Goal: Information Seeking & Learning: Check status

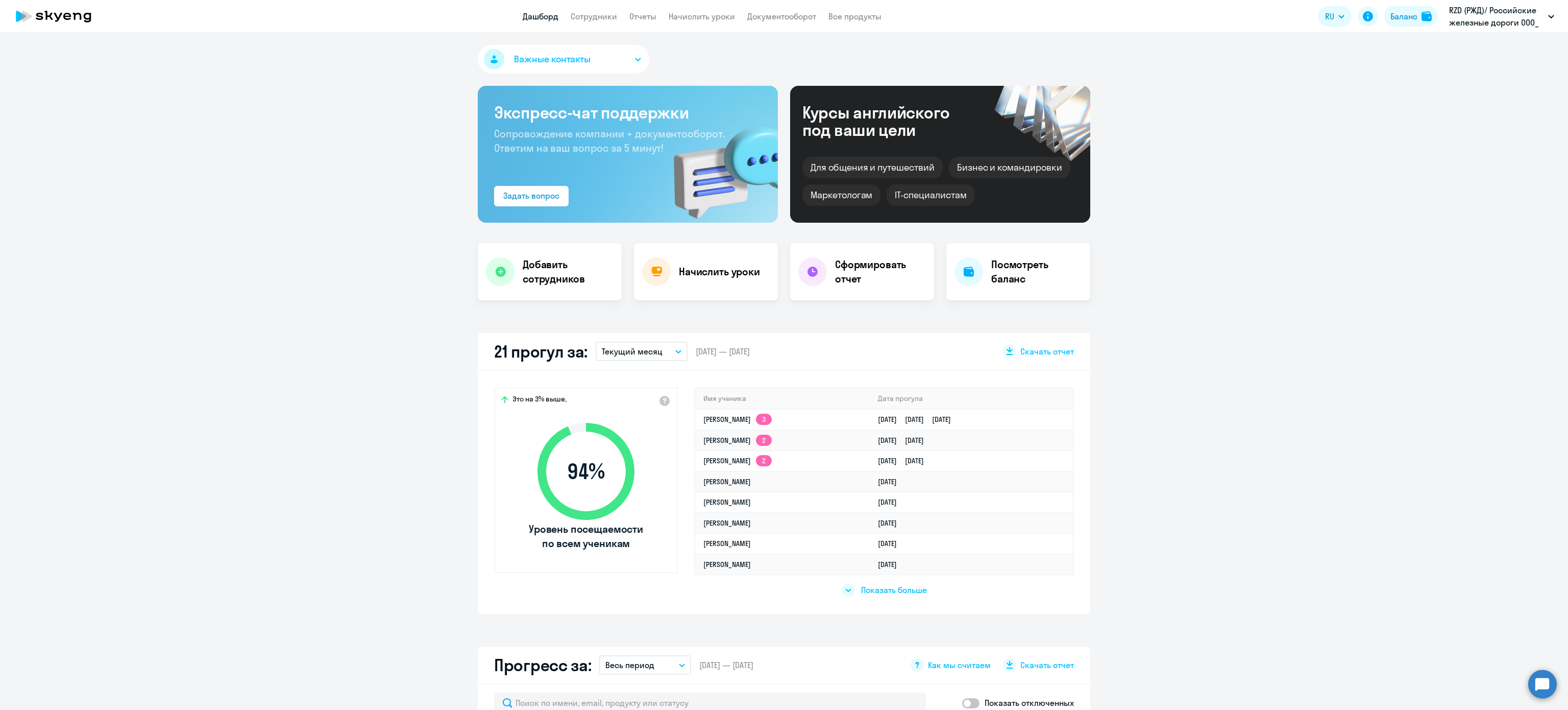
select select "30"
click at [633, 16] on link "Отчеты" at bounding box center [643, 16] width 27 height 10
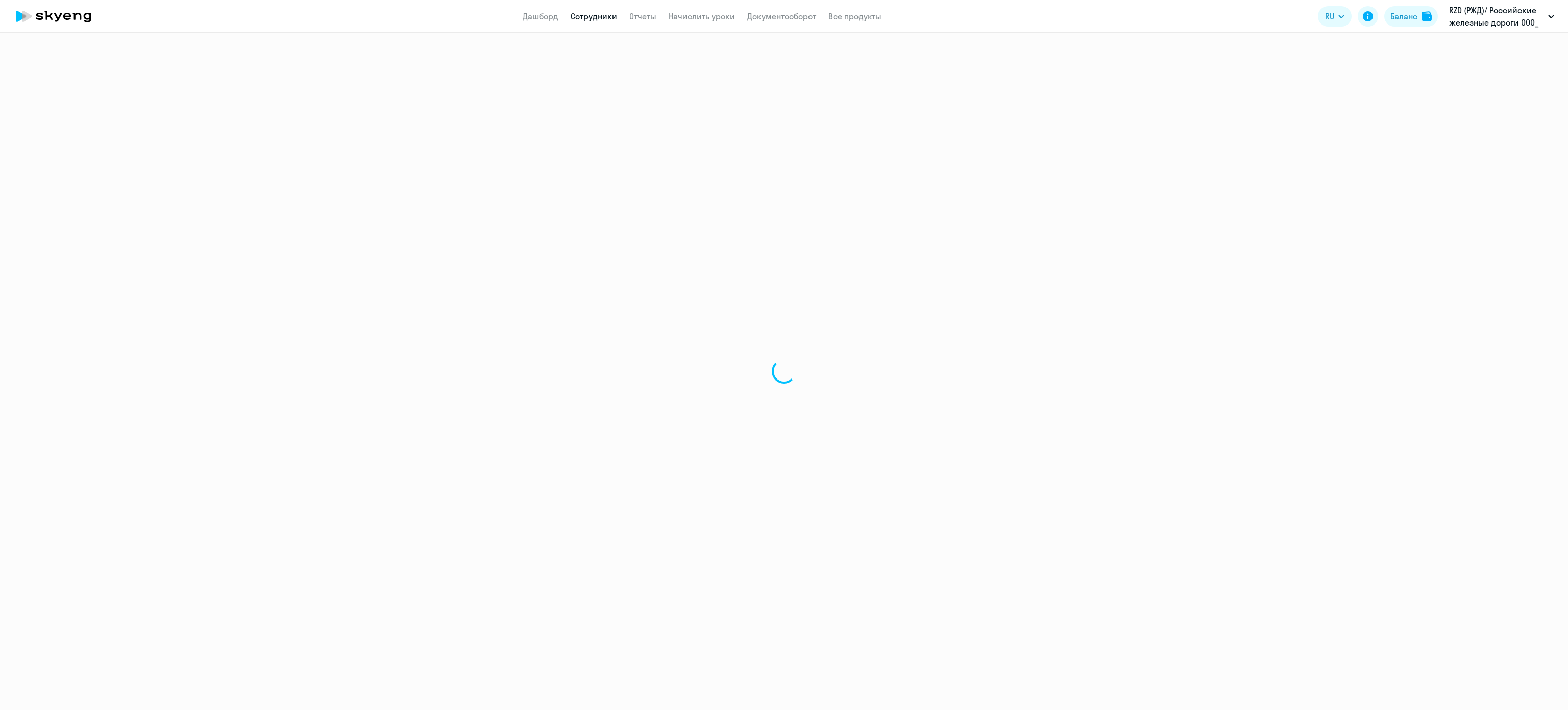
select select "english"
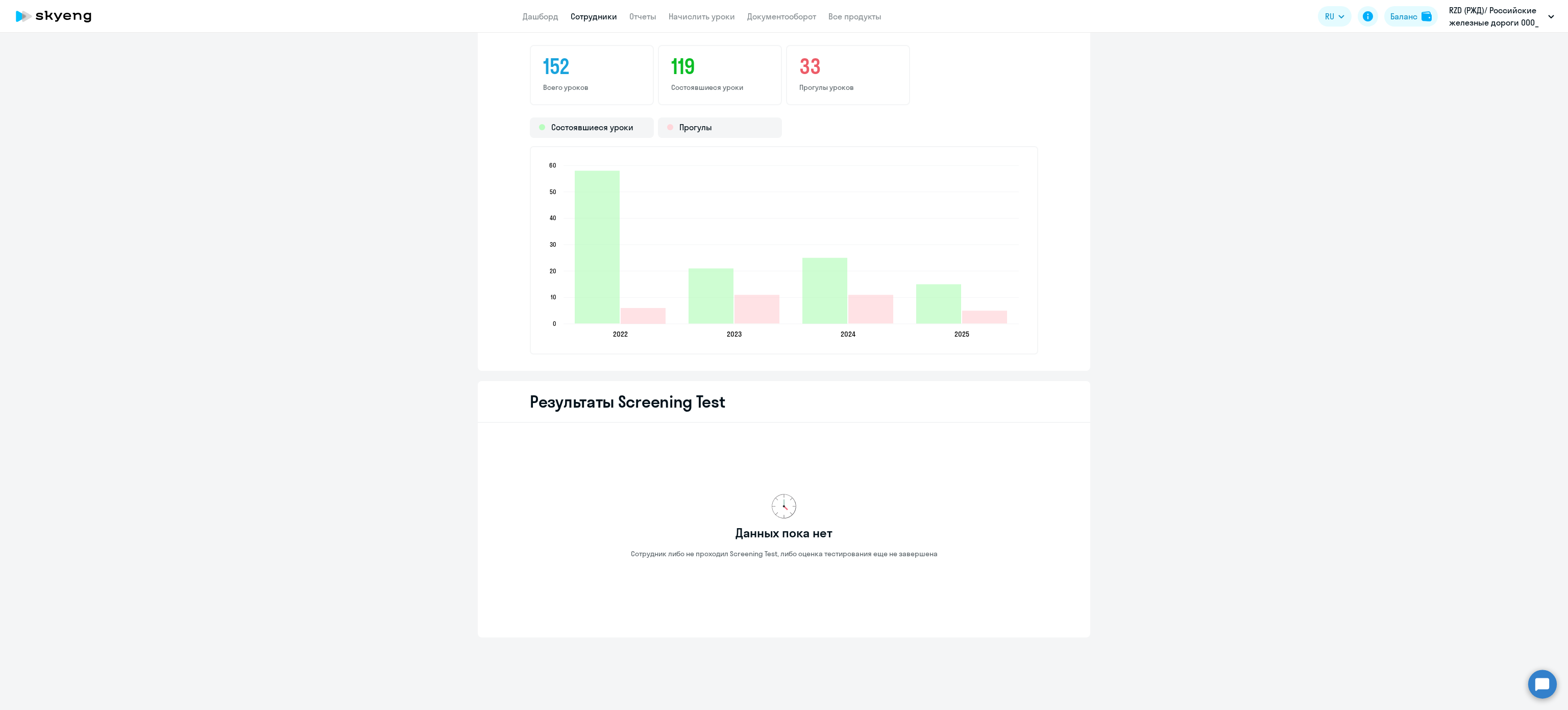
scroll to position [1089, 0]
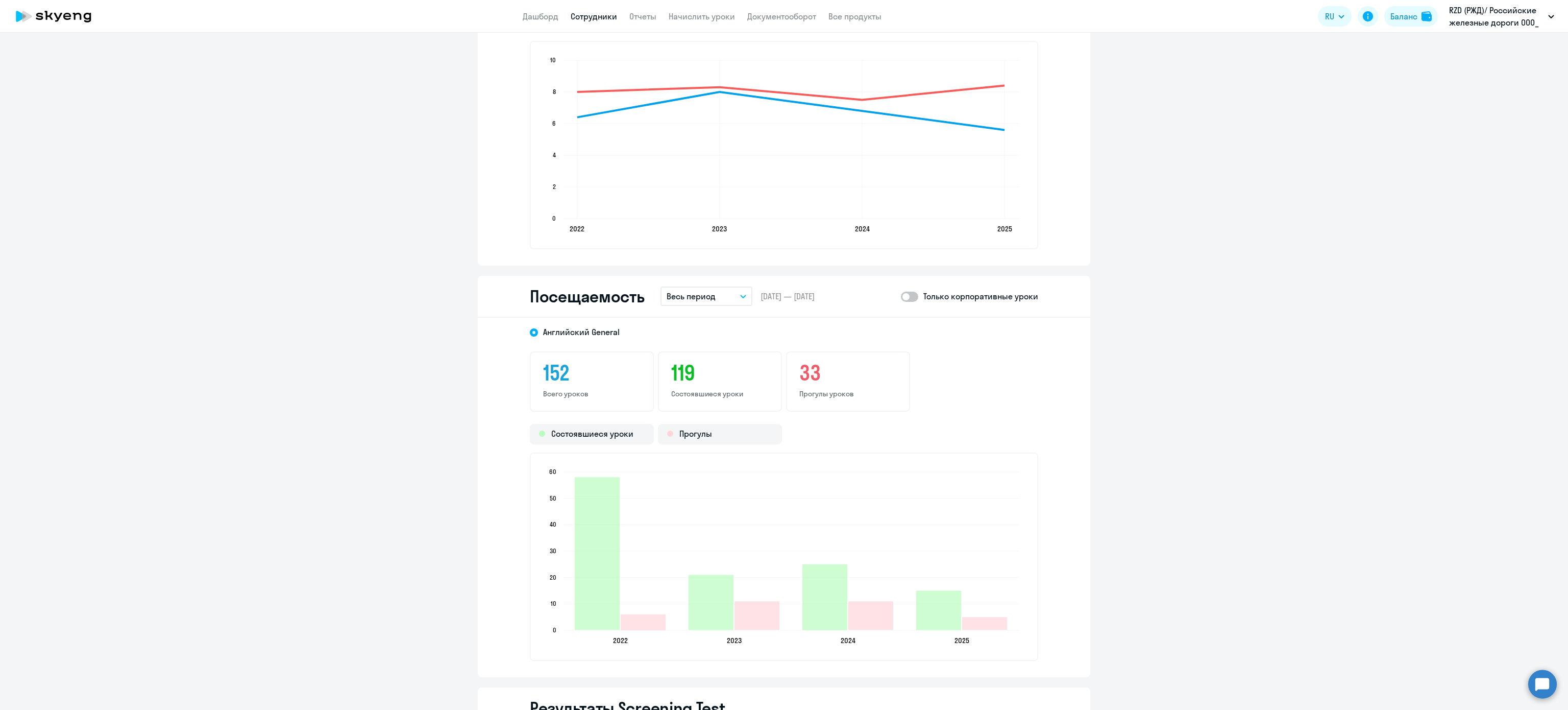
click at [696, 299] on p "Весь период" at bounding box center [691, 296] width 49 height 12
click at [699, 337] on li "Прошлый месяц" at bounding box center [714, 350] width 108 height 26
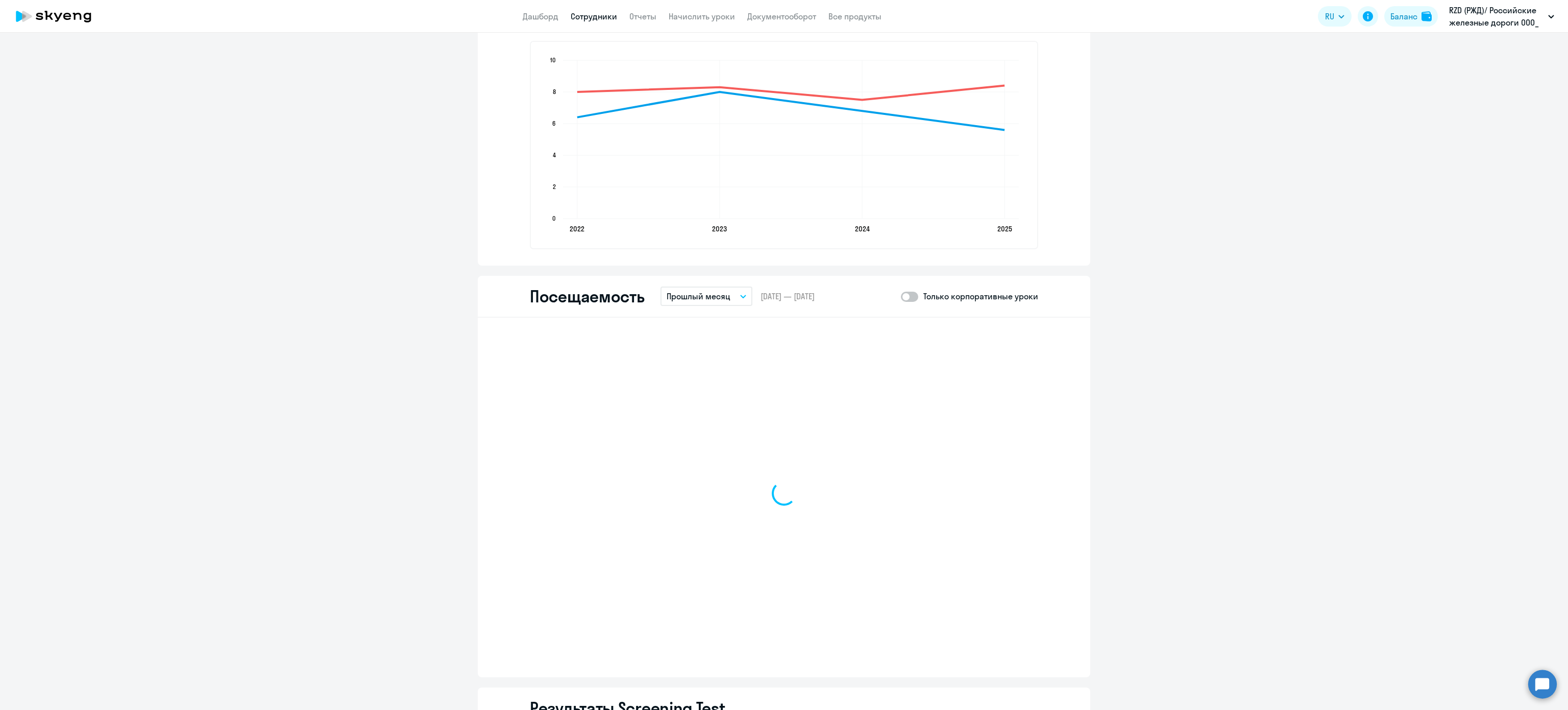
click at [699, 336] on div at bounding box center [783, 493] width 508 height 335
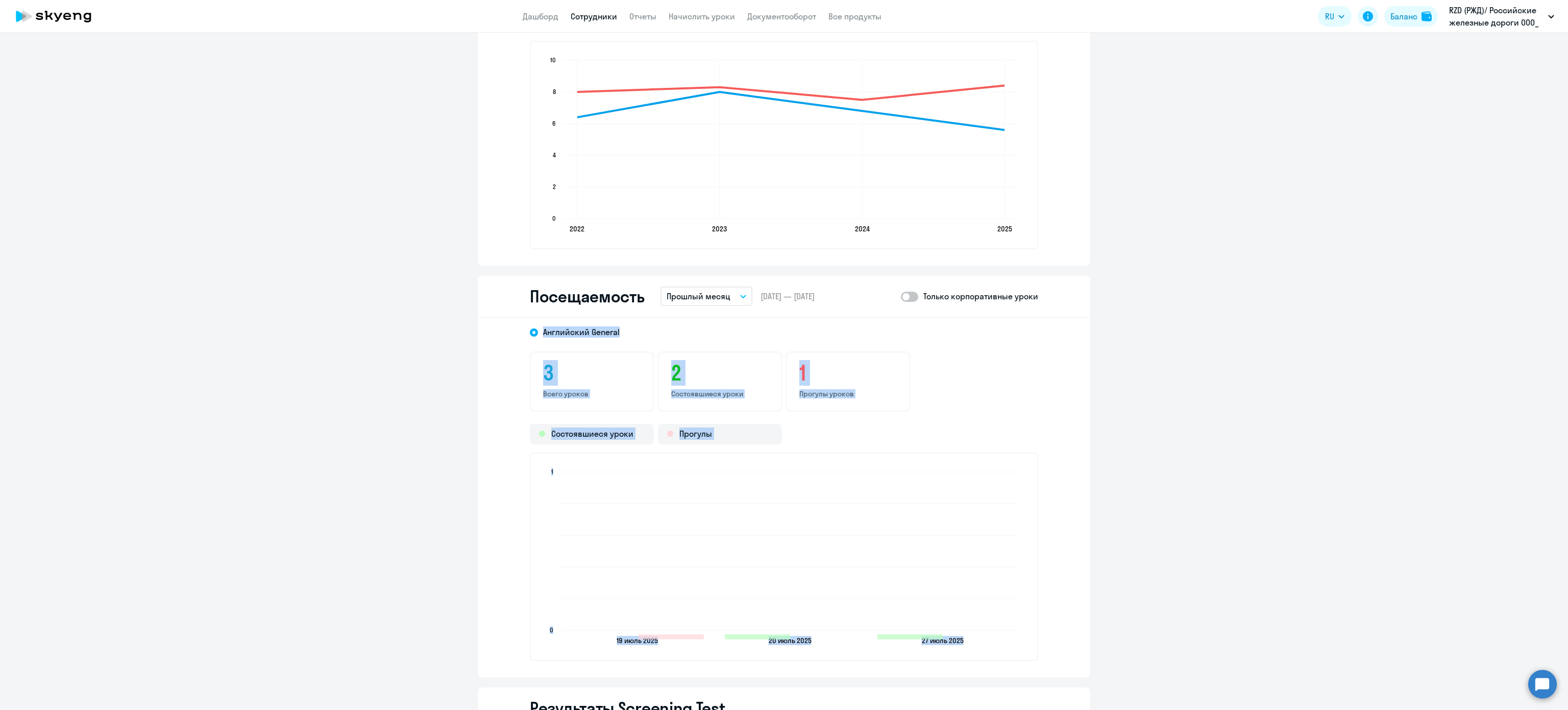
click at [699, 300] on p "Прошлый месяц" at bounding box center [698, 296] width 64 height 12
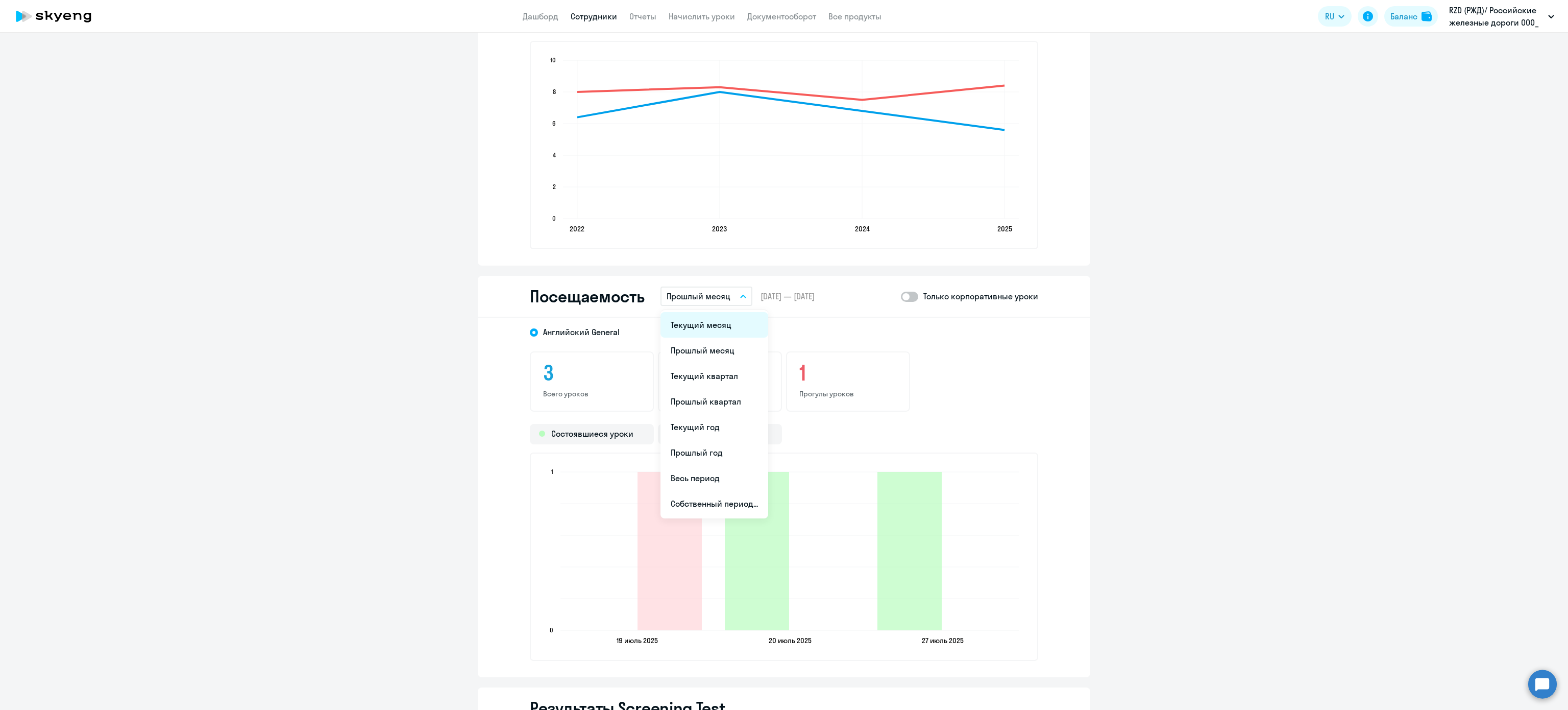
click at [696, 326] on li "Текущий месяц" at bounding box center [714, 325] width 108 height 26
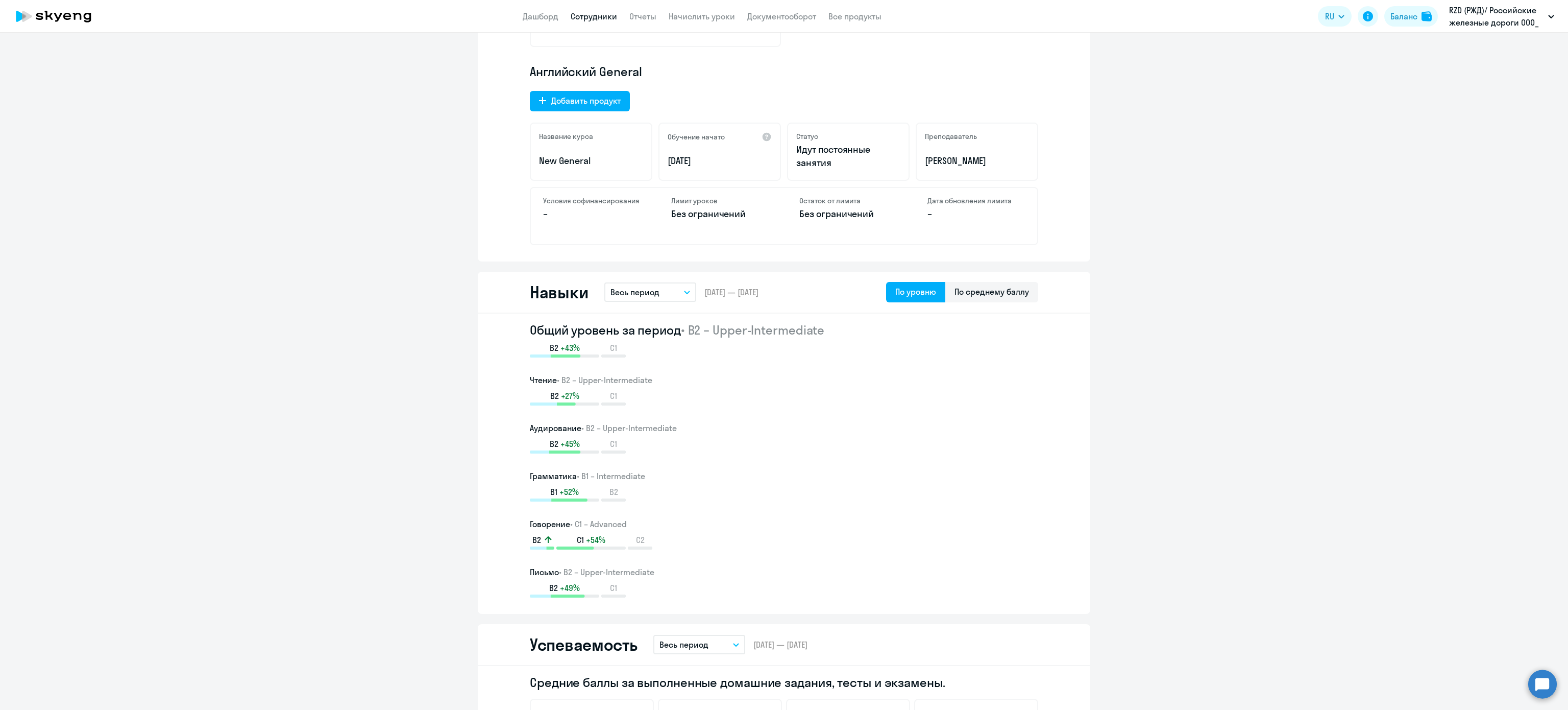
scroll to position [68, 0]
